Goal: Task Accomplishment & Management: Manage account settings

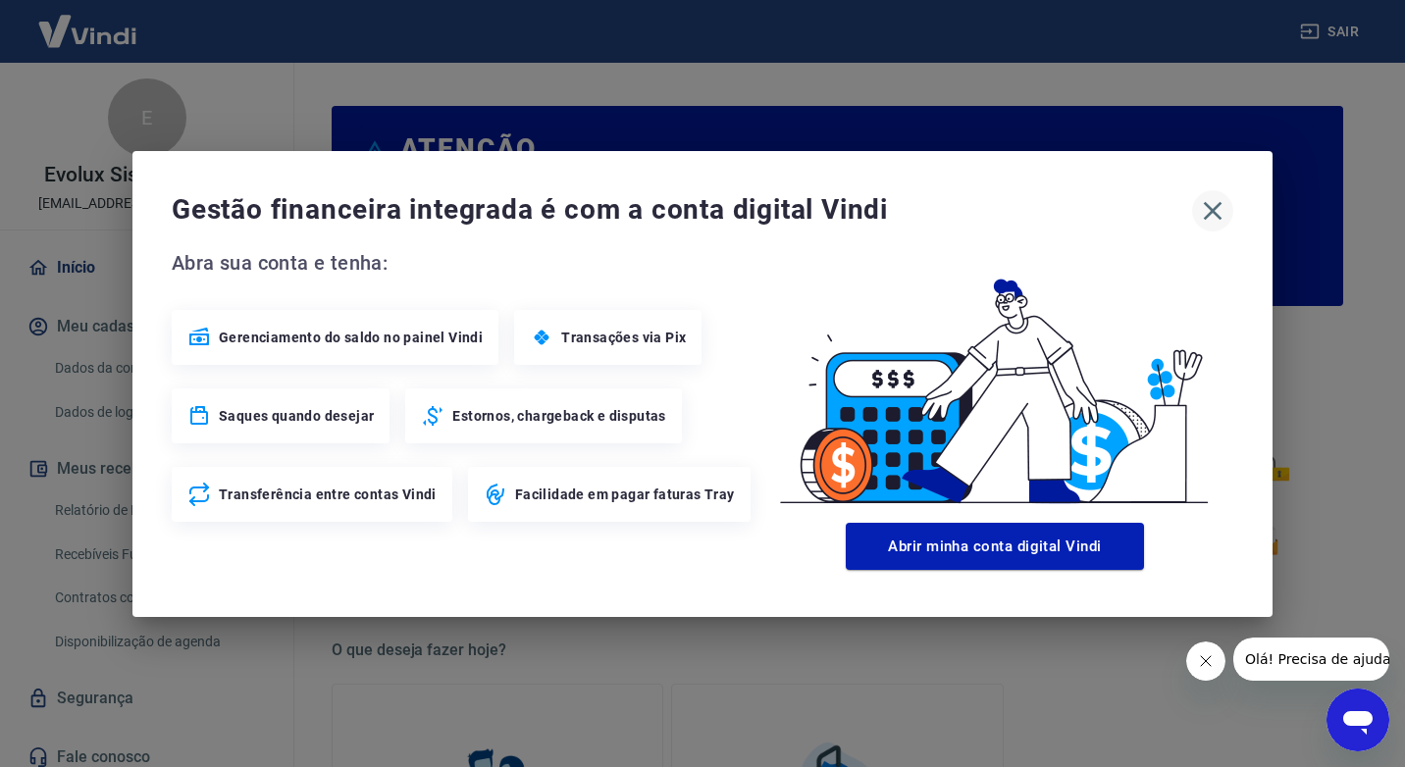
click at [1196, 213] on button "button" at bounding box center [1212, 210] width 41 height 41
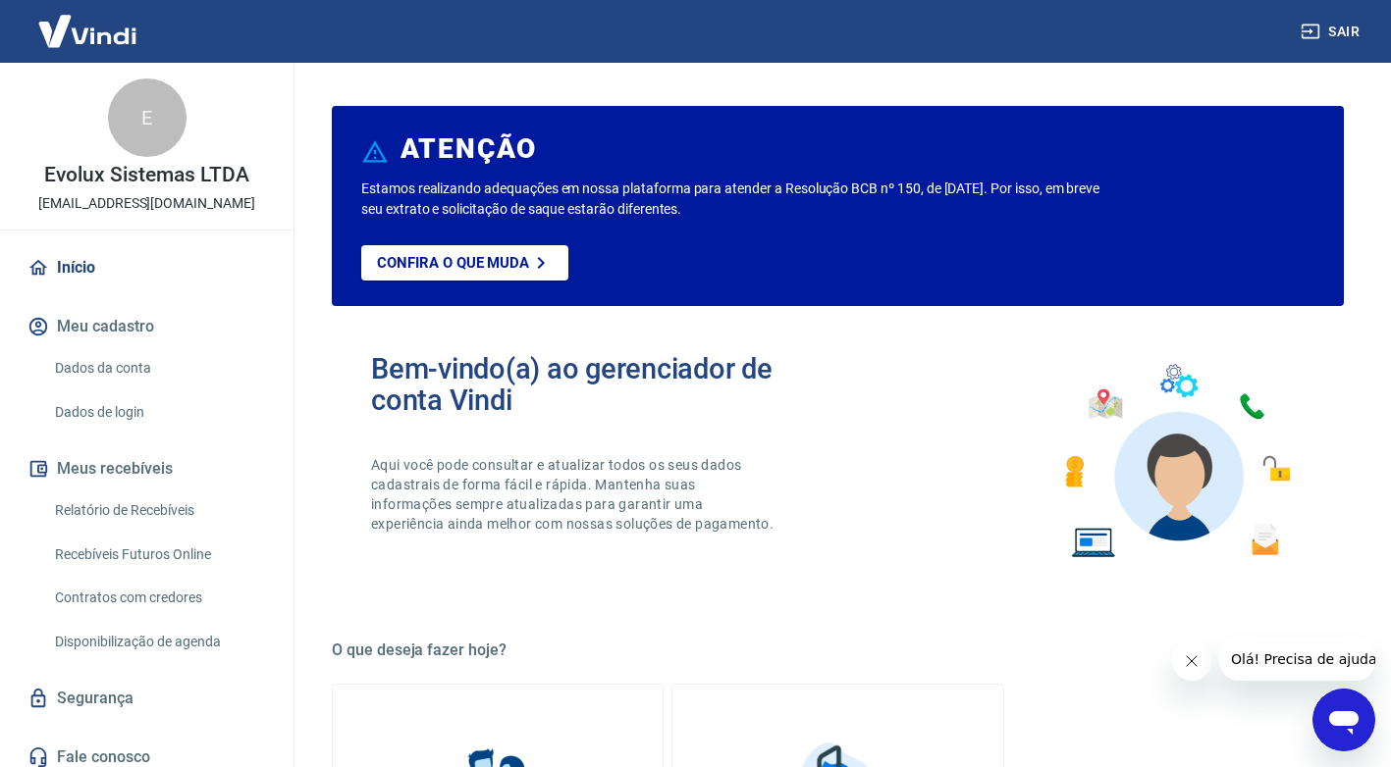
click at [149, 508] on link "Relatório de Recebíveis" at bounding box center [158, 511] width 223 height 40
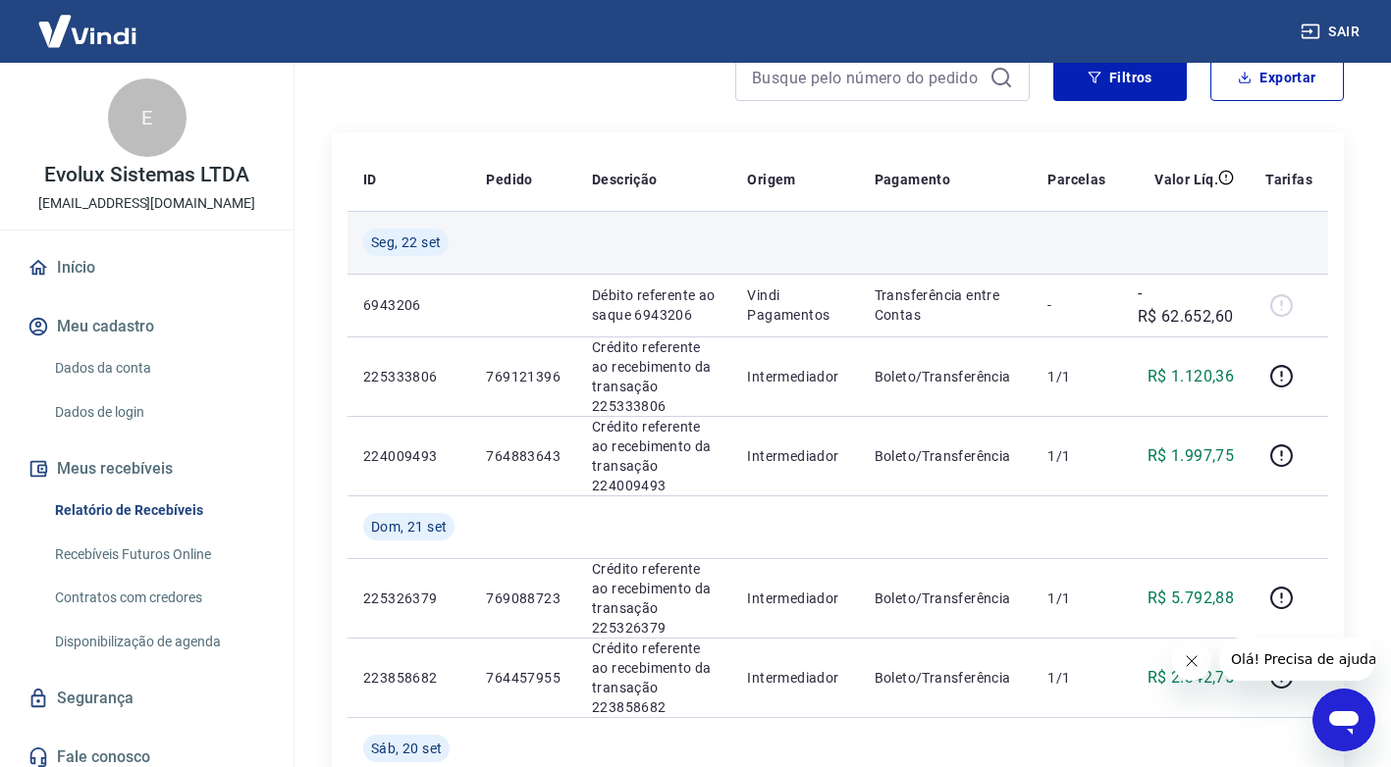
scroll to position [196, 0]
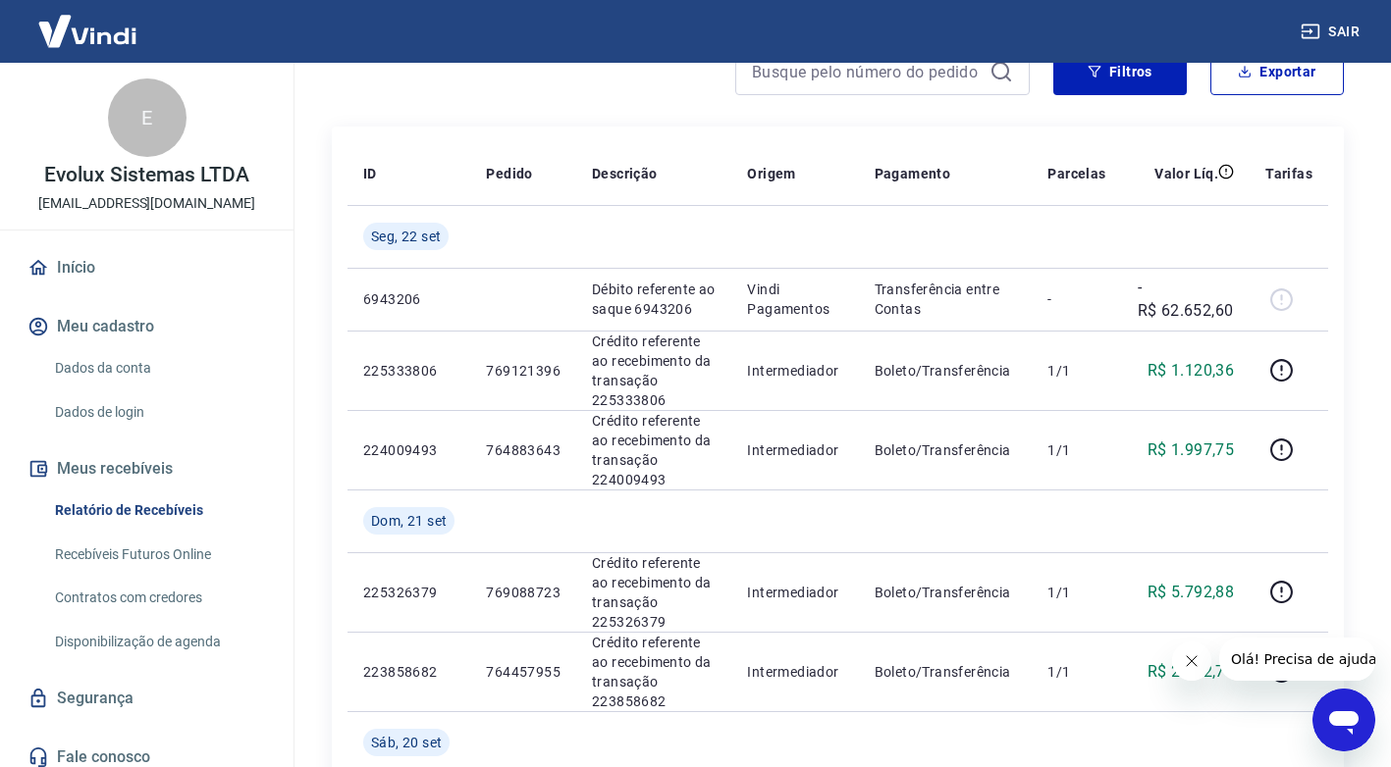
click at [1184, 670] on button "Fechar mensagem da empresa" at bounding box center [1190, 661] width 39 height 39
